Goal: Information Seeking & Learning: Find specific page/section

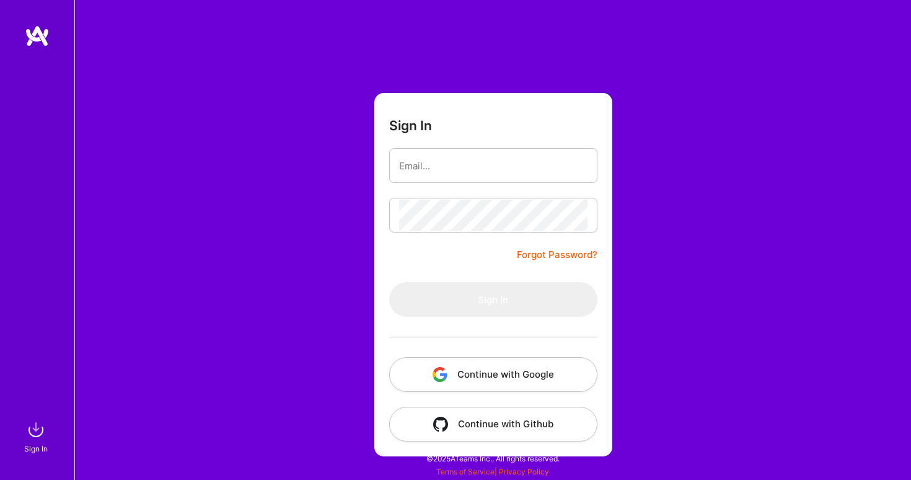
click at [499, 369] on button "Continue with Google" at bounding box center [493, 374] width 208 height 35
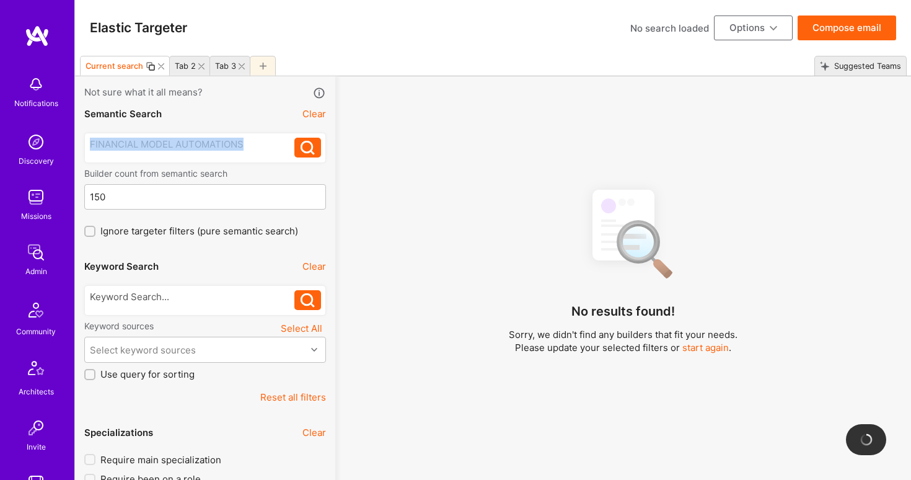
drag, startPoint x: 254, startPoint y: 141, endPoint x: 113, endPoint y: 123, distance: 142.4
click at [113, 124] on div "Semantic Search Clear FINANCIAL MODEL AUTOMATIONS FINANCIAL MODEL AUTOMATIONS B…" at bounding box center [205, 169] width 242 height 138
click at [260, 63] on icon at bounding box center [263, 66] width 7 height 7
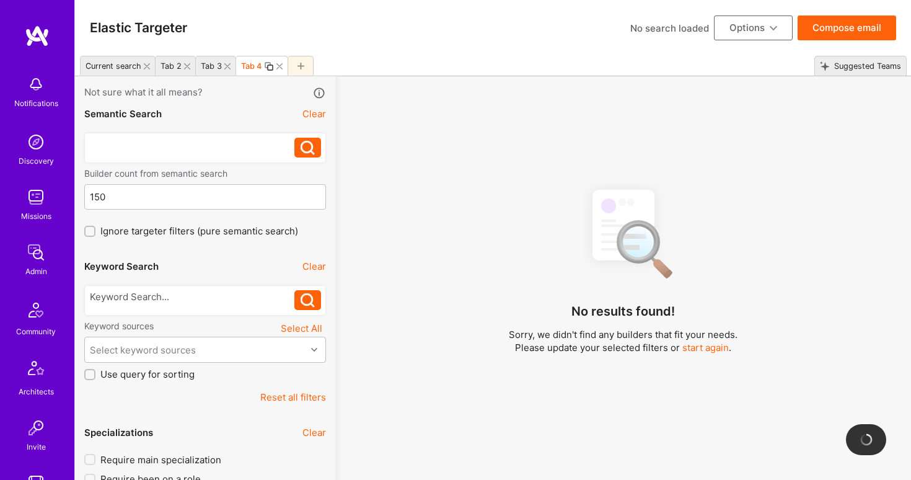
paste div
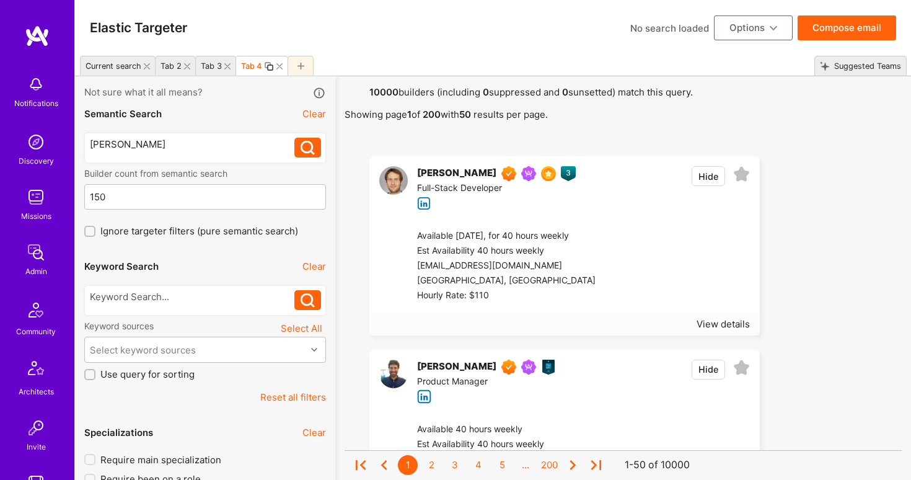
click at [313, 149] on icon at bounding box center [307, 148] width 14 height 14
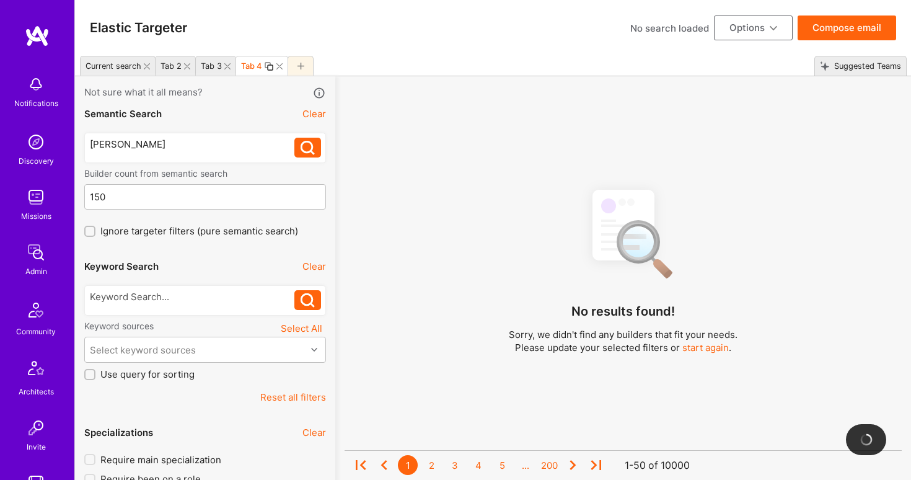
click at [229, 67] on icon at bounding box center [227, 66] width 6 height 6
click at [188, 64] on icon at bounding box center [187, 66] width 6 height 6
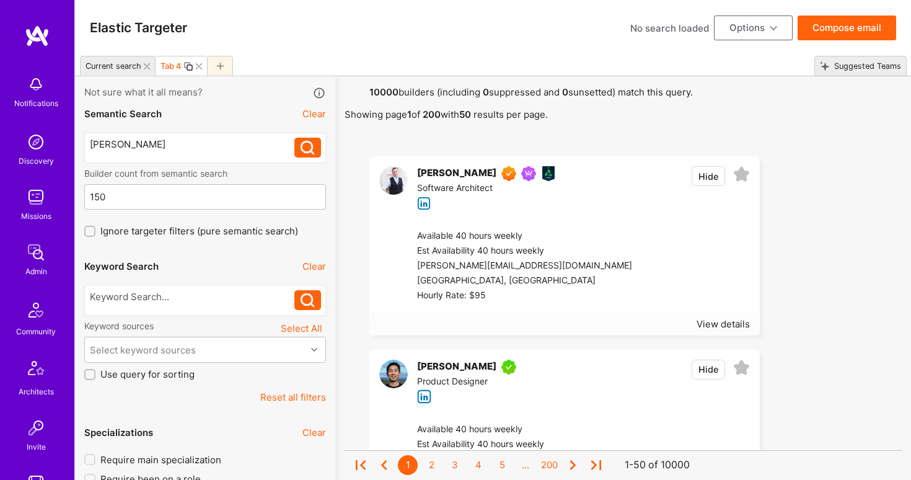
click at [439, 173] on div "[PERSON_NAME]" at bounding box center [456, 173] width 79 height 15
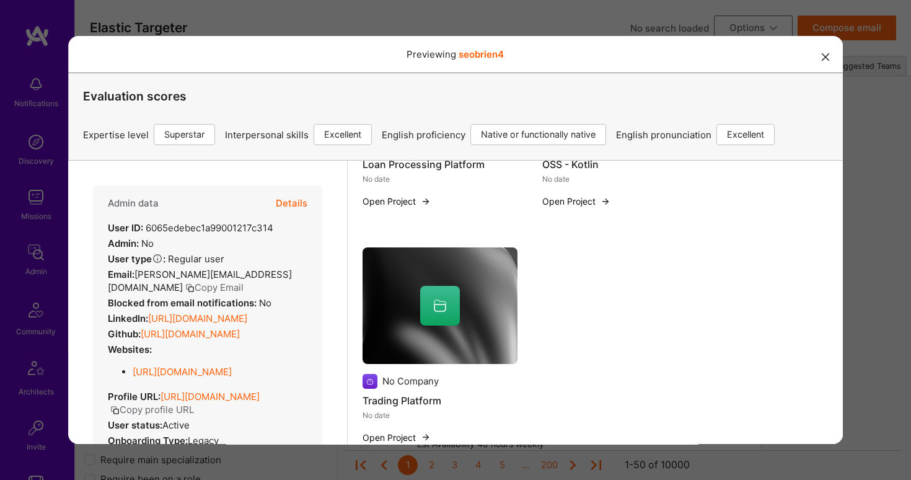
scroll to position [1178, 0]
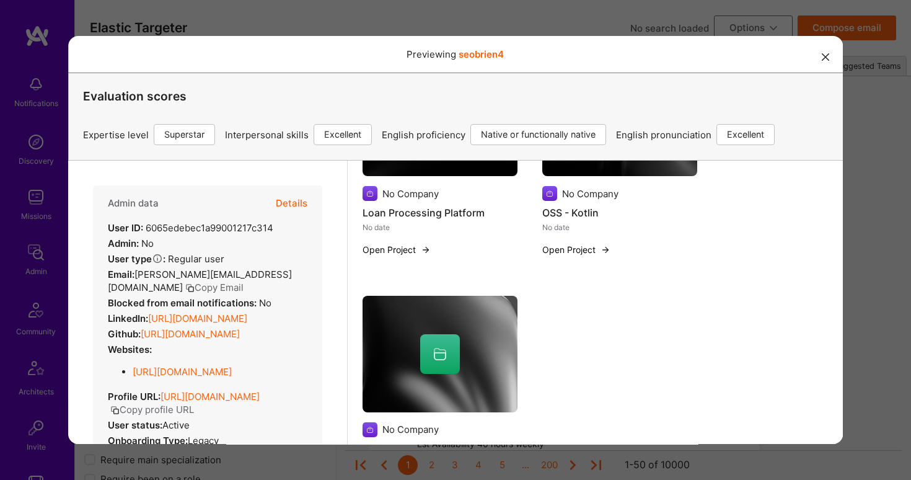
click at [826, 59] on icon "modal" at bounding box center [825, 56] width 7 height 7
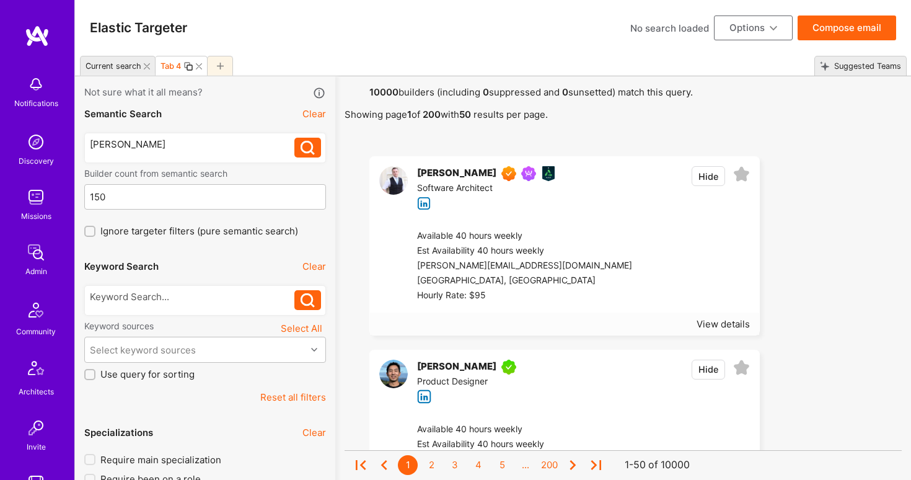
click at [173, 138] on div "[PERSON_NAME]" at bounding box center [192, 144] width 205 height 13
drag, startPoint x: 165, startPoint y: 148, endPoint x: 51, endPoint y: 142, distance: 114.1
click at [316, 136] on div "[PERSON_NAME] [PERSON_NAME]" at bounding box center [205, 148] width 242 height 30
click at [309, 147] on icon at bounding box center [307, 148] width 14 height 14
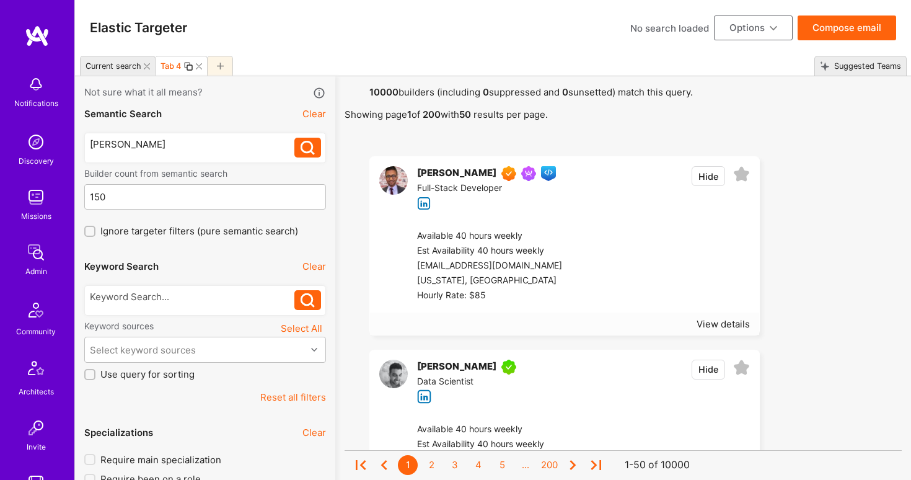
click at [445, 173] on div "[PERSON_NAME]" at bounding box center [456, 173] width 79 height 15
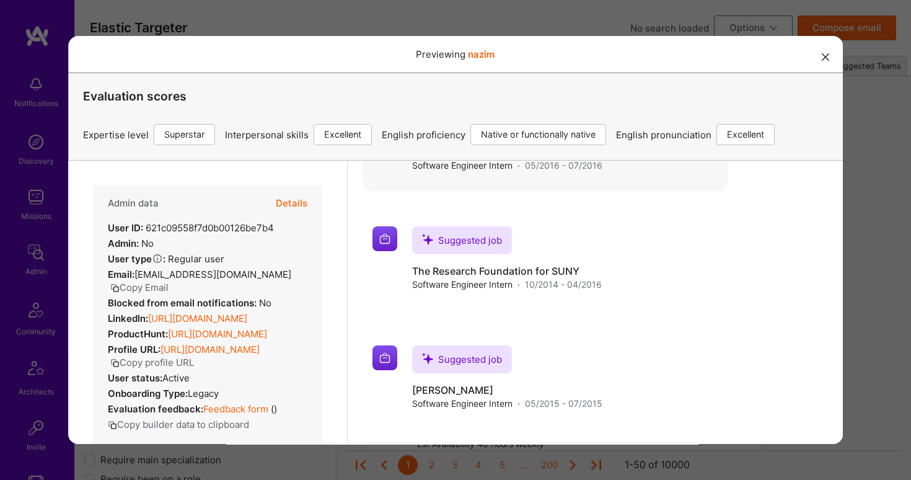
scroll to position [2826, 0]
